Goal: Information Seeking & Learning: Learn about a topic

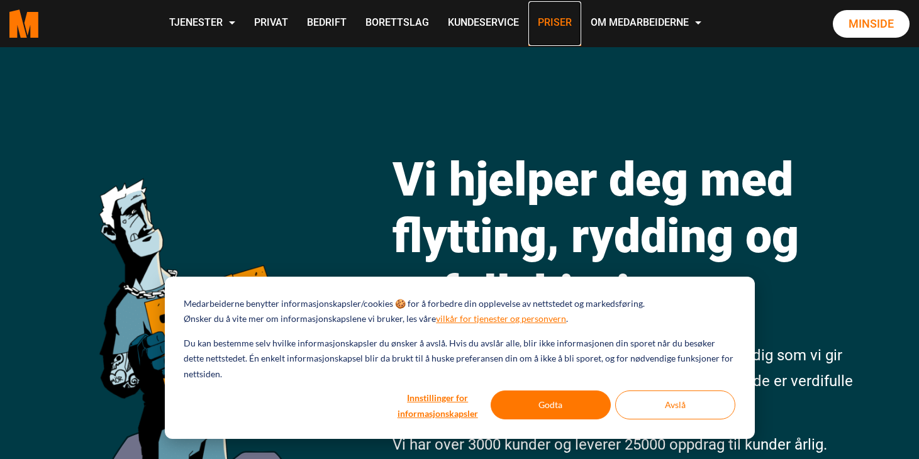
click at [547, 30] on link "Priser" at bounding box center [554, 23] width 53 height 45
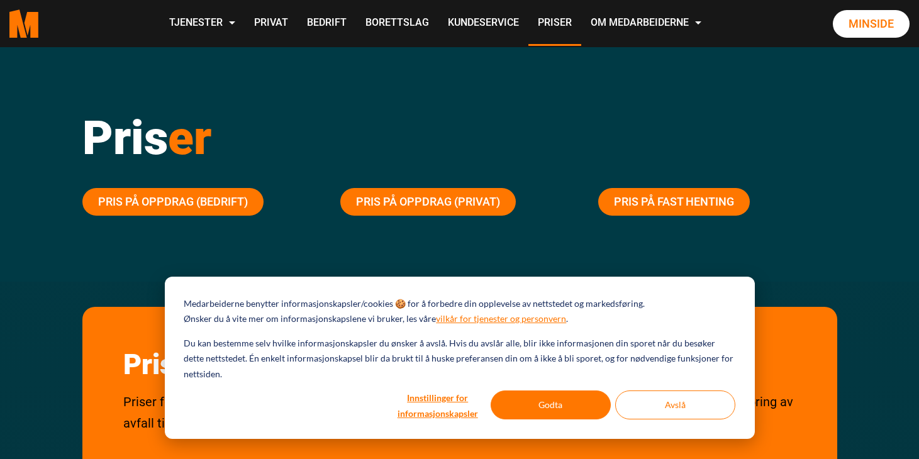
scroll to position [23, 0]
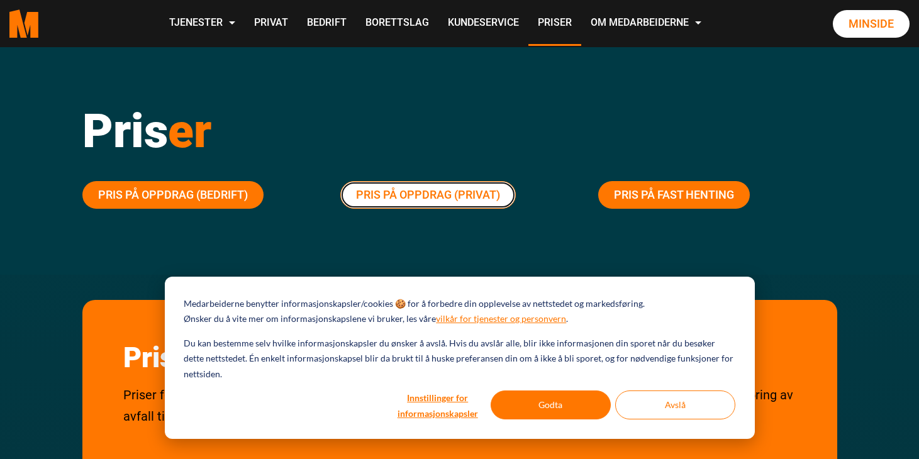
click at [430, 191] on link "Pris på oppdrag (Privat)" at bounding box center [427, 195] width 175 height 28
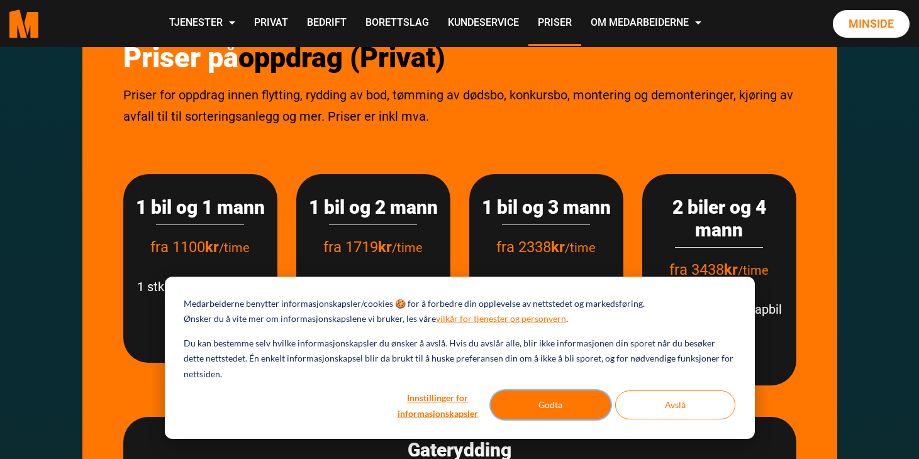
click at [571, 396] on button "Godta" at bounding box center [551, 405] width 120 height 29
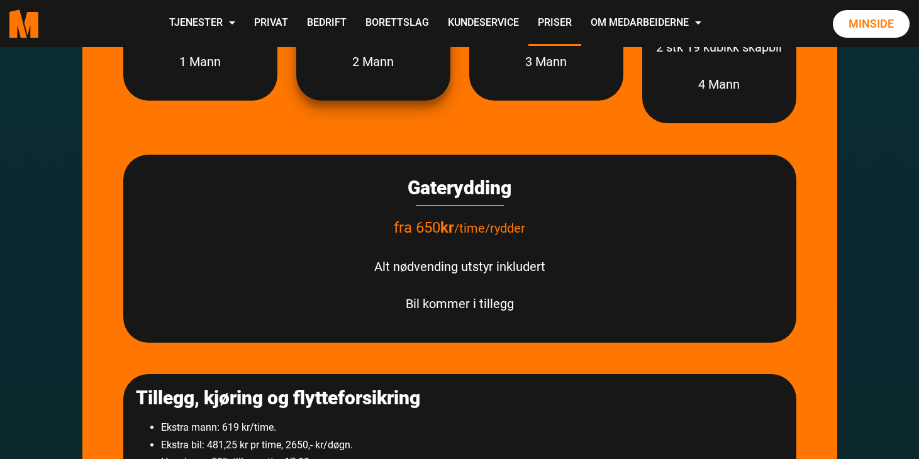
scroll to position [1847, 0]
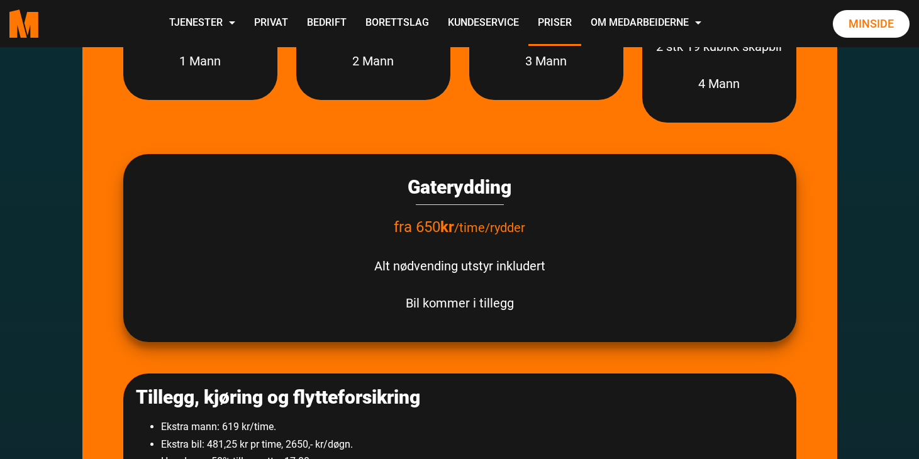
click at [500, 288] on div "Gaterydding fra 650 kr /time/rydder Alt nødvending utstyr inkludert Bil kommer …" at bounding box center [459, 248] width 673 height 189
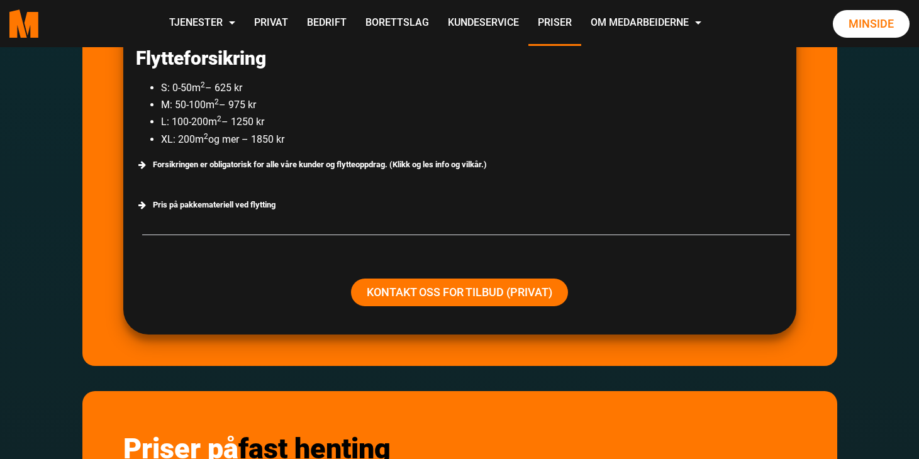
scroll to position [2381, 0]
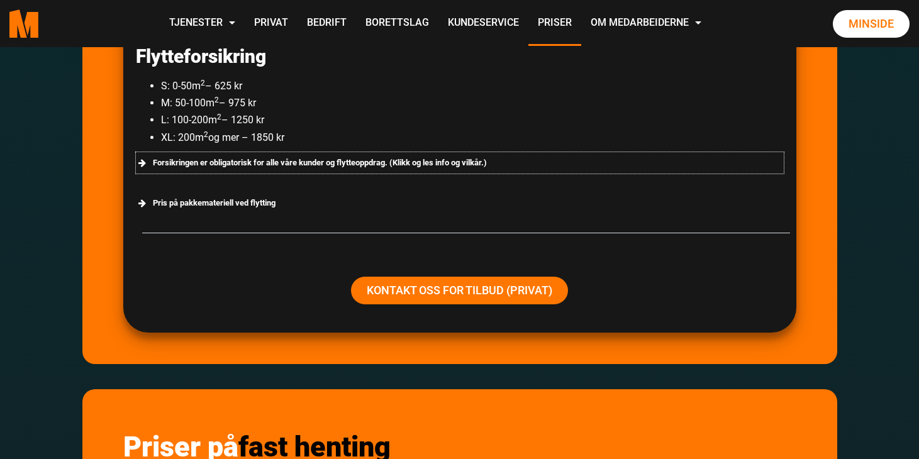
click at [272, 166] on div "Forsikringen er obligatorisk for alle våre kunder og flytteoppdrag. (Klikk og l…" at bounding box center [460, 162] width 648 height 21
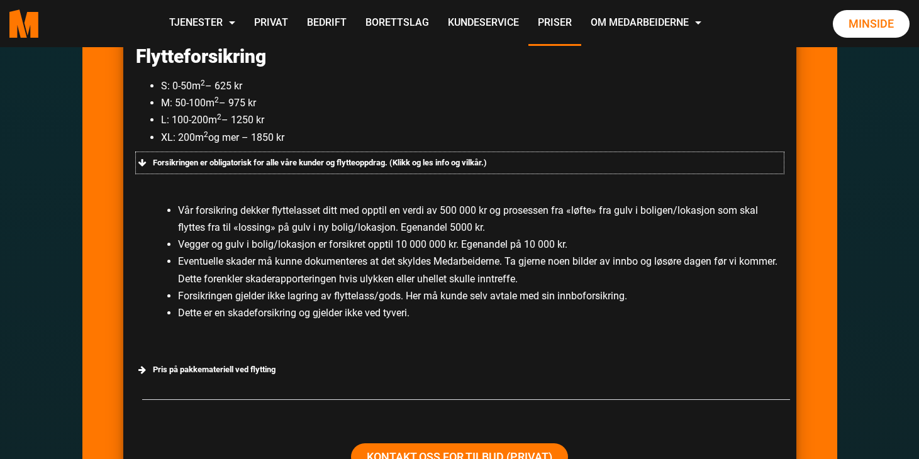
click at [272, 166] on div "Forsikringen er obligatorisk for alle våre kunder og flytteoppdrag. (Klikk og l…" at bounding box center [460, 162] width 648 height 21
